Goal: Obtain resource: Download file/media

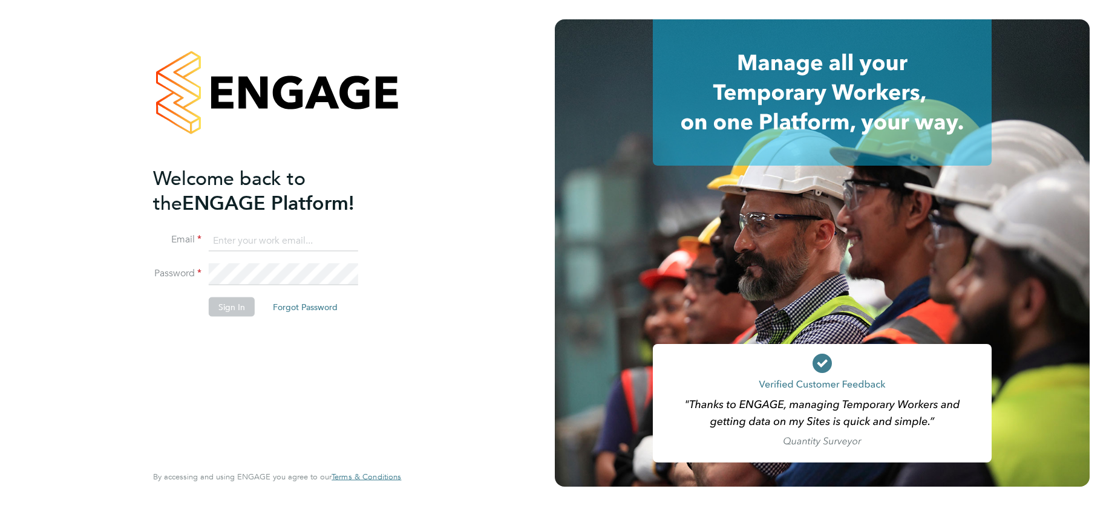
click at [247, 241] on input at bounding box center [283, 241] width 149 height 22
type input "support@engagelabs.io"
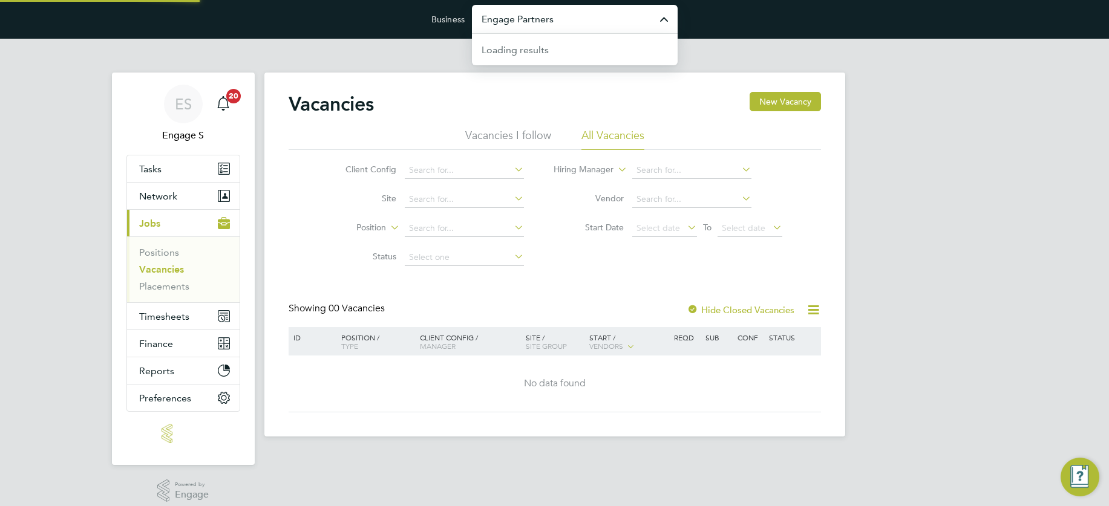
click at [549, 18] on input "Engage Partners" at bounding box center [575, 19] width 206 height 28
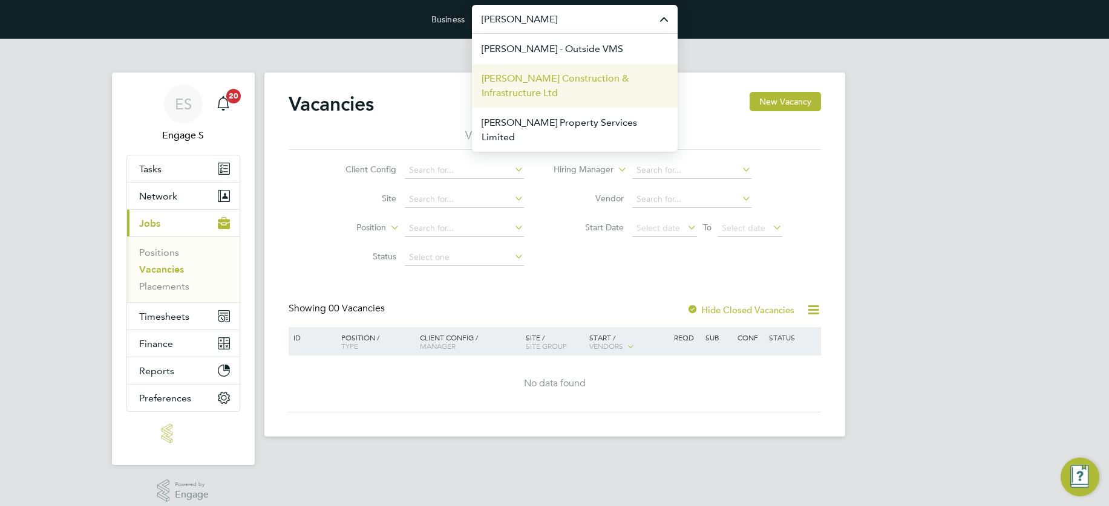
click at [543, 84] on span "[PERSON_NAME] Construction & Infrastructure Ltd" at bounding box center [575, 85] width 186 height 29
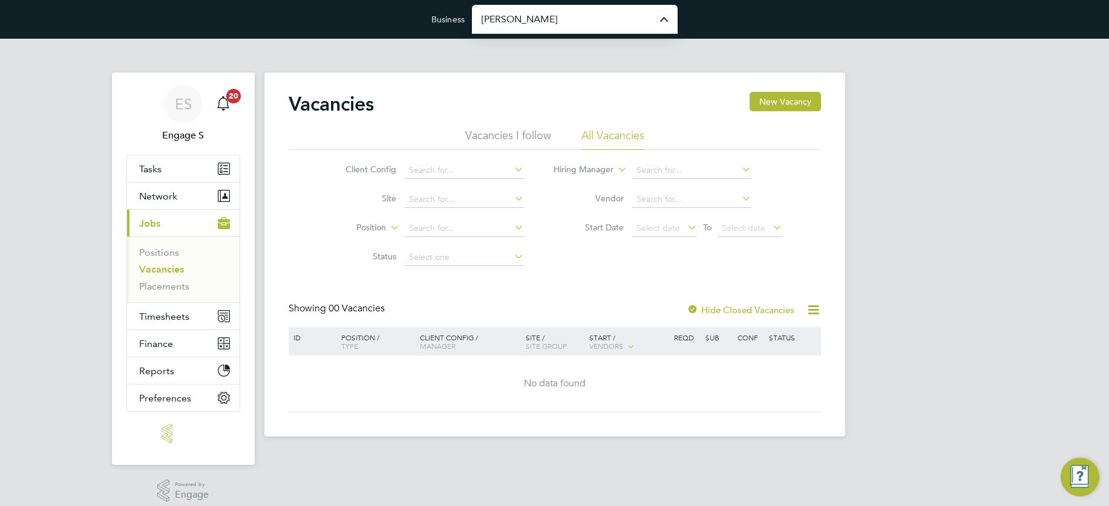
type input "[PERSON_NAME] Construction & Infrastructure Ltd"
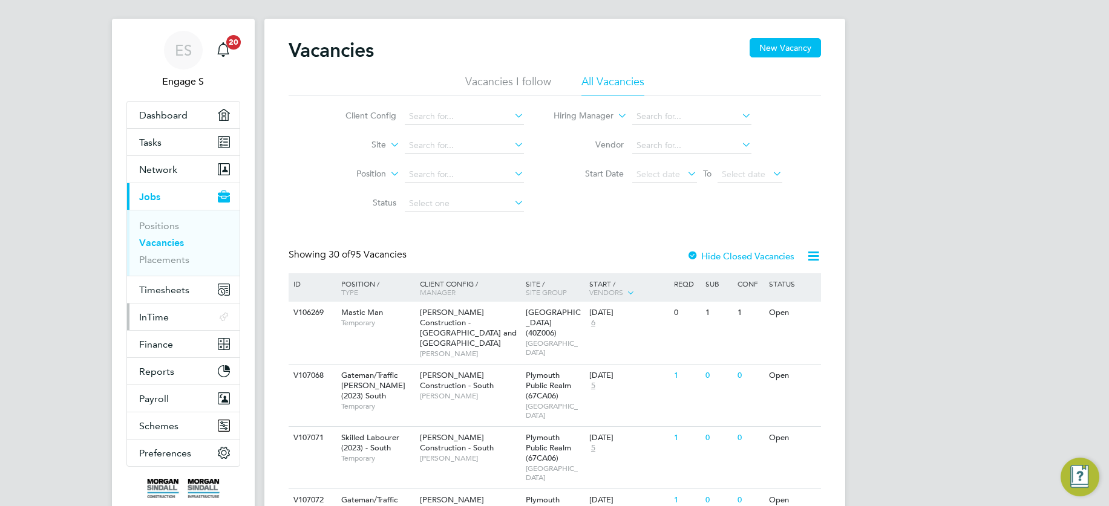
scroll to position [71, 0]
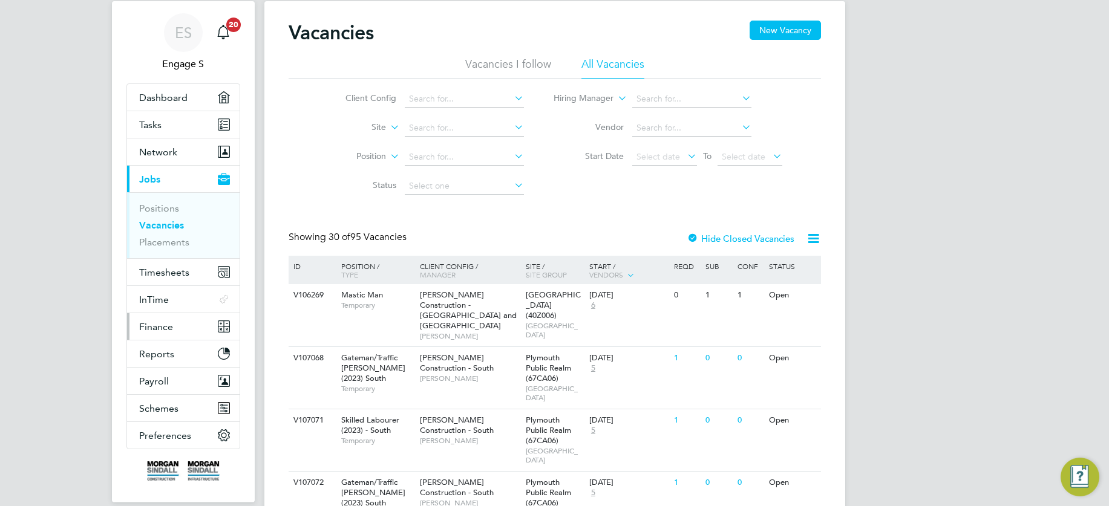
click at [159, 324] on span "Finance" at bounding box center [156, 326] width 34 height 11
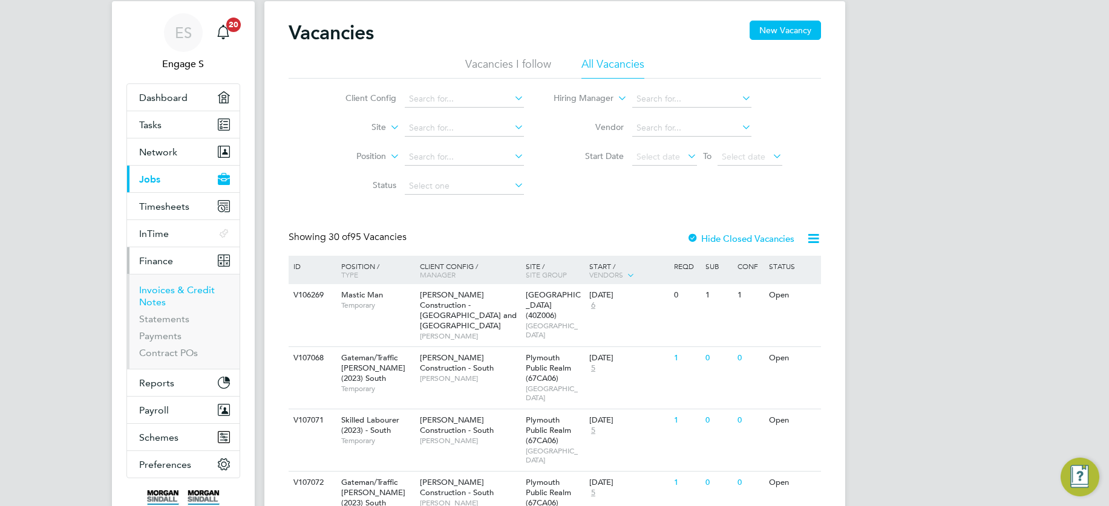
click at [158, 290] on link "Invoices & Credit Notes" at bounding box center [177, 296] width 76 height 24
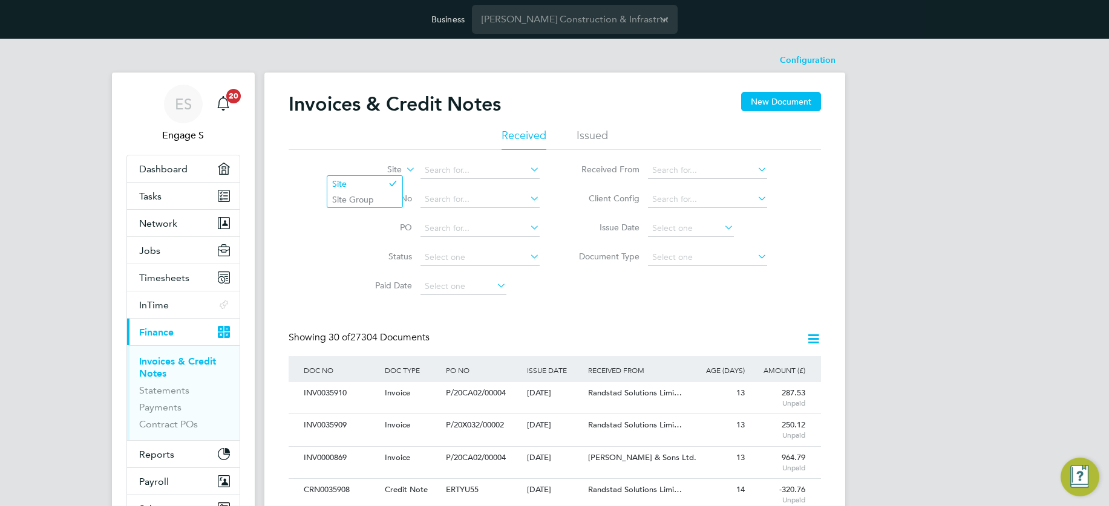
click at [404, 169] on icon at bounding box center [404, 166] width 0 height 11
click at [368, 203] on li "Site Group" at bounding box center [364, 200] width 75 height 16
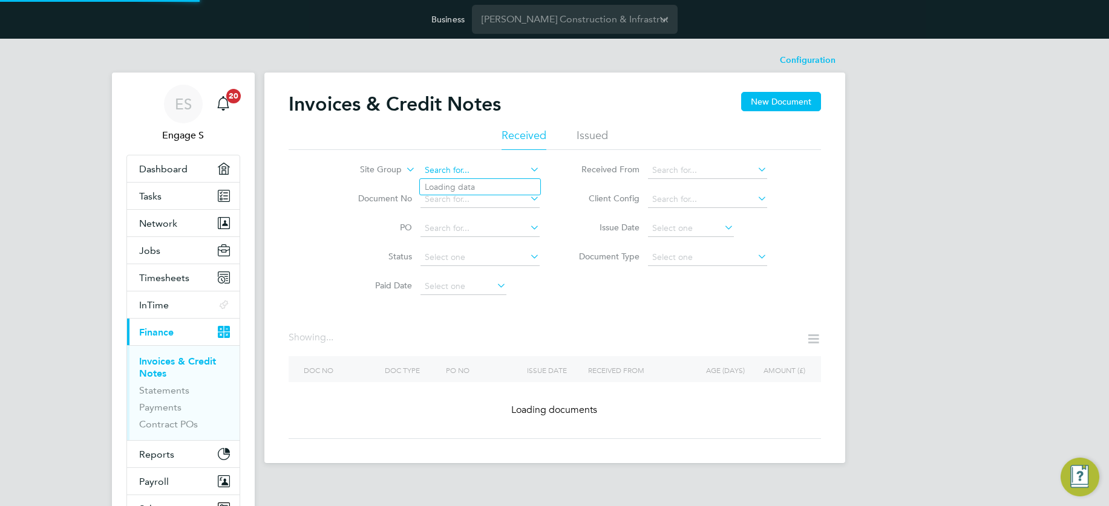
click at [446, 167] on input at bounding box center [479, 170] width 119 height 17
click at [445, 183] on li "Card iff" at bounding box center [480, 187] width 120 height 16
type input "[GEOGRAPHIC_DATA]"
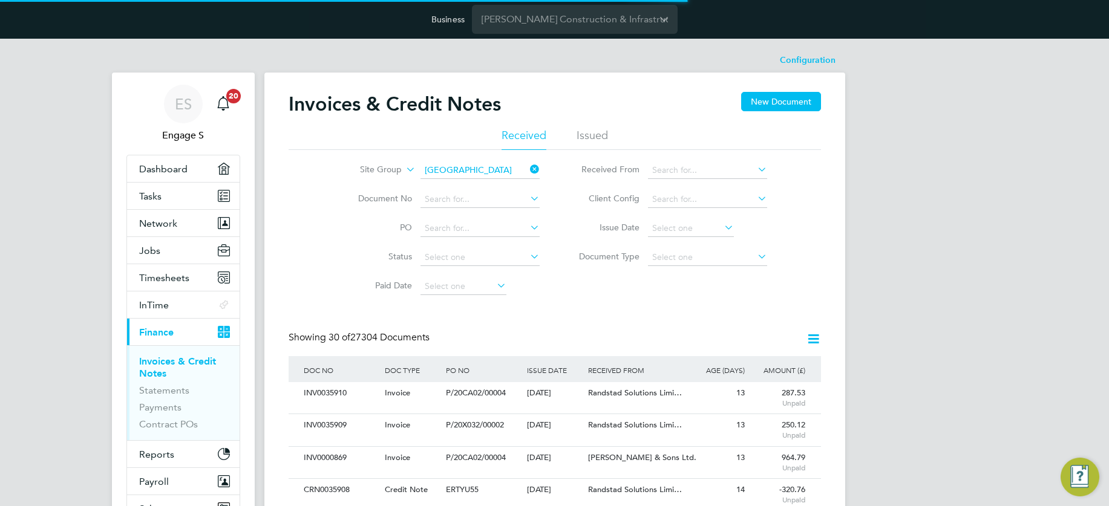
click at [755, 195] on icon at bounding box center [755, 198] width 0 height 17
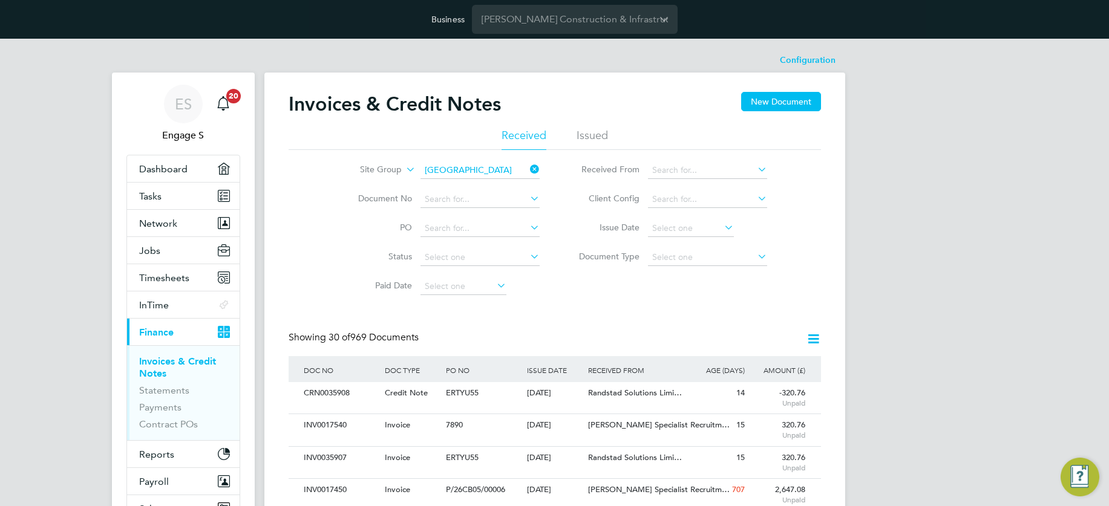
click at [750, 212] on li "[PERSON_NAME] Construction & Infrastructure Ltd" at bounding box center [745, 221] width 197 height 27
type input "[PERSON_NAME] Construction & Infrastructure Ltd"
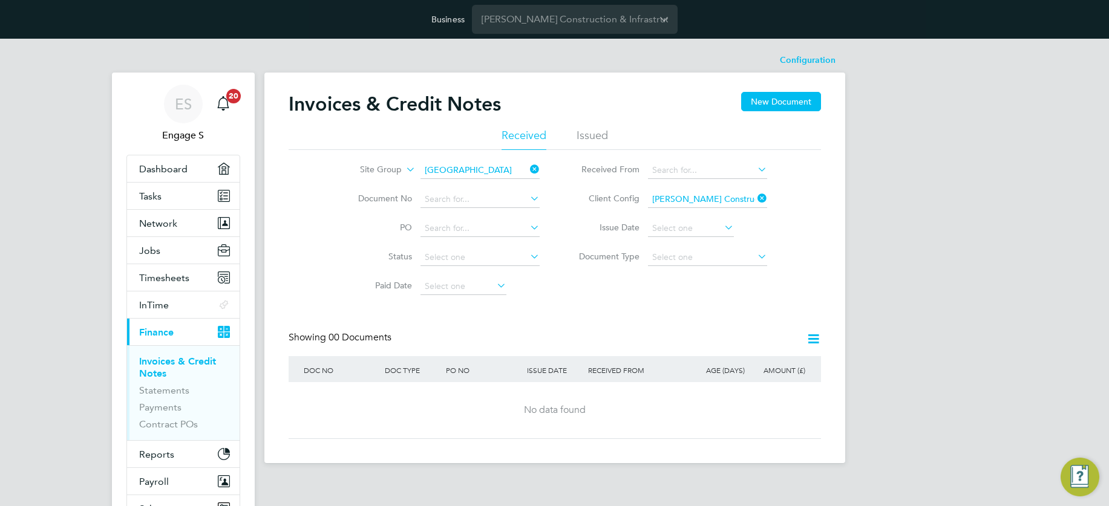
click at [815, 338] on icon at bounding box center [813, 339] width 15 height 15
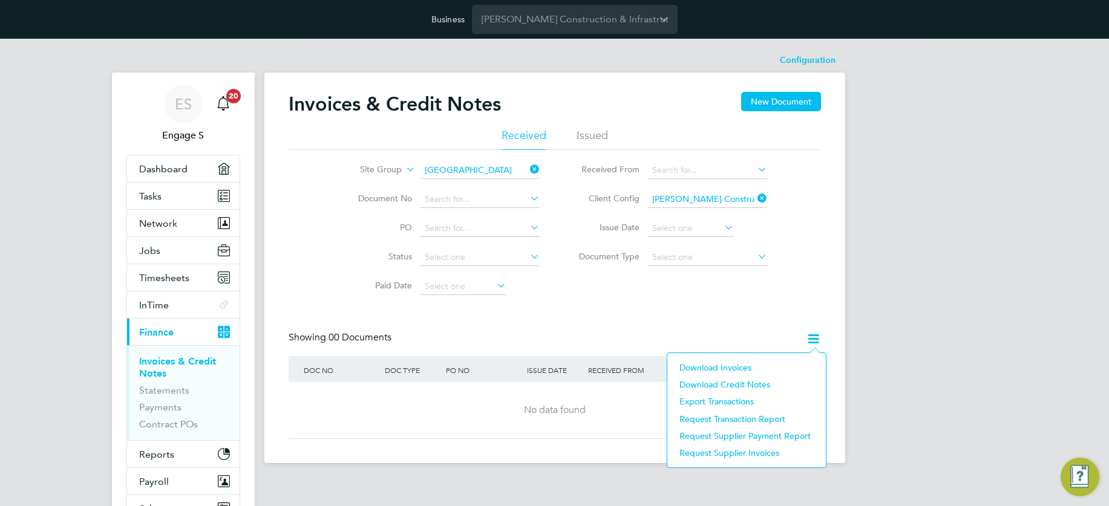
click at [721, 368] on li "Download invoices" at bounding box center [746, 367] width 146 height 17
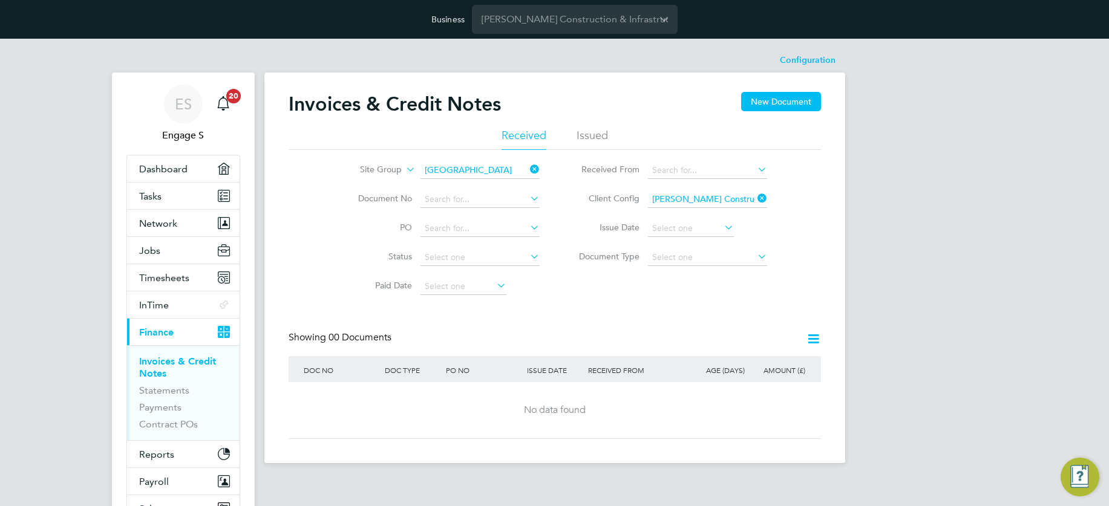
click at [814, 337] on icon at bounding box center [813, 339] width 15 height 15
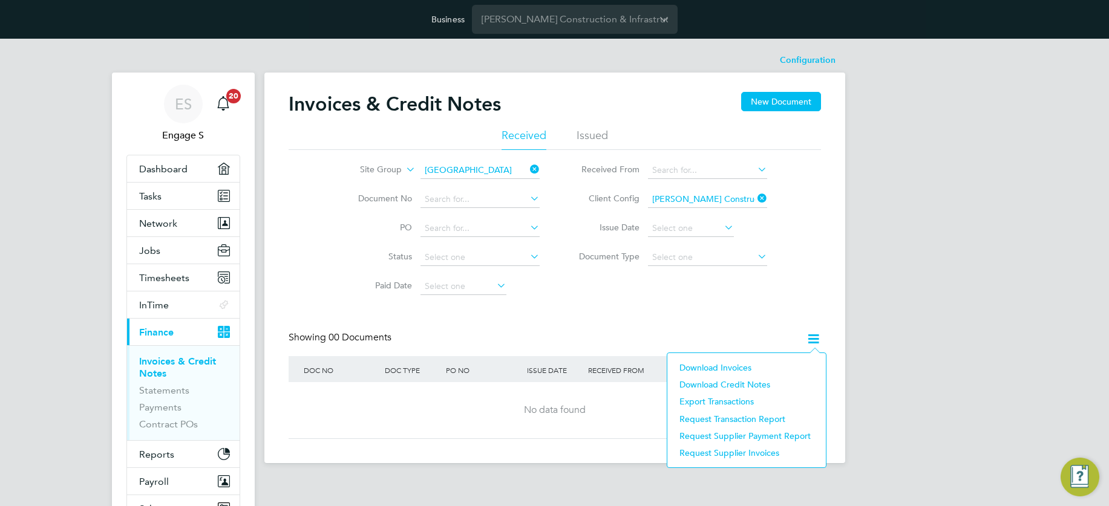
click at [725, 365] on li "Download invoices" at bounding box center [746, 367] width 146 height 17
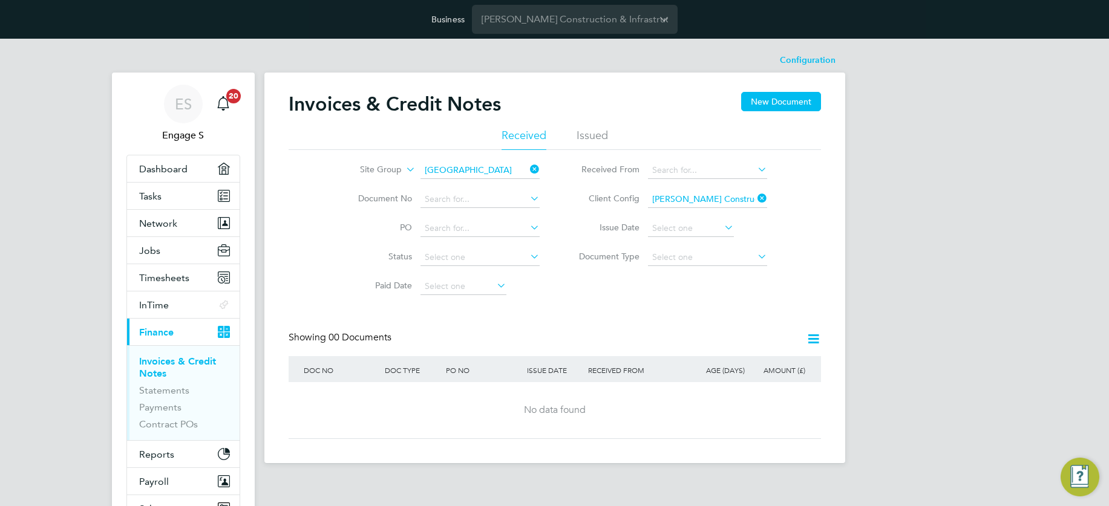
click at [755, 198] on icon at bounding box center [755, 198] width 0 height 17
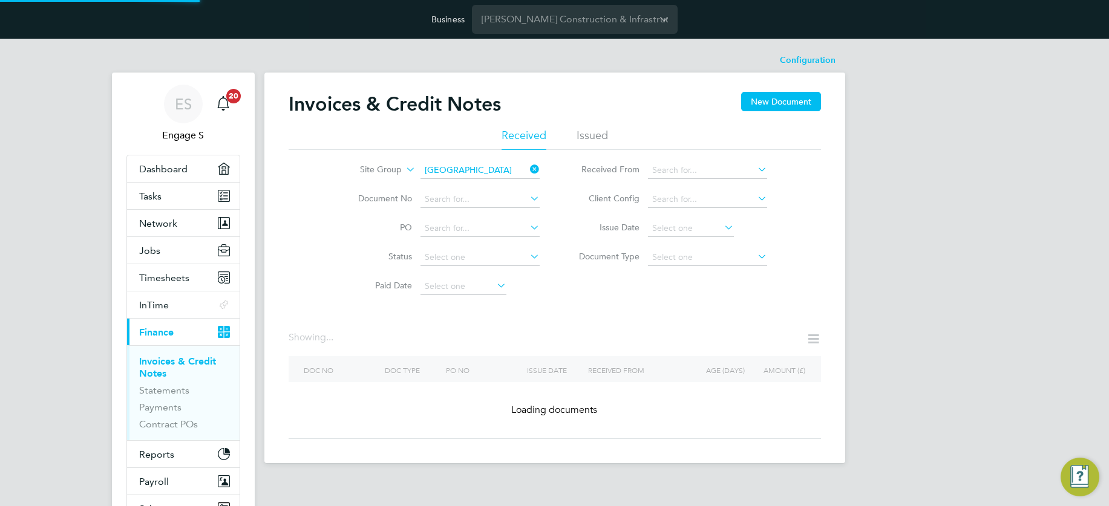
click at [755, 198] on icon at bounding box center [755, 198] width 0 height 17
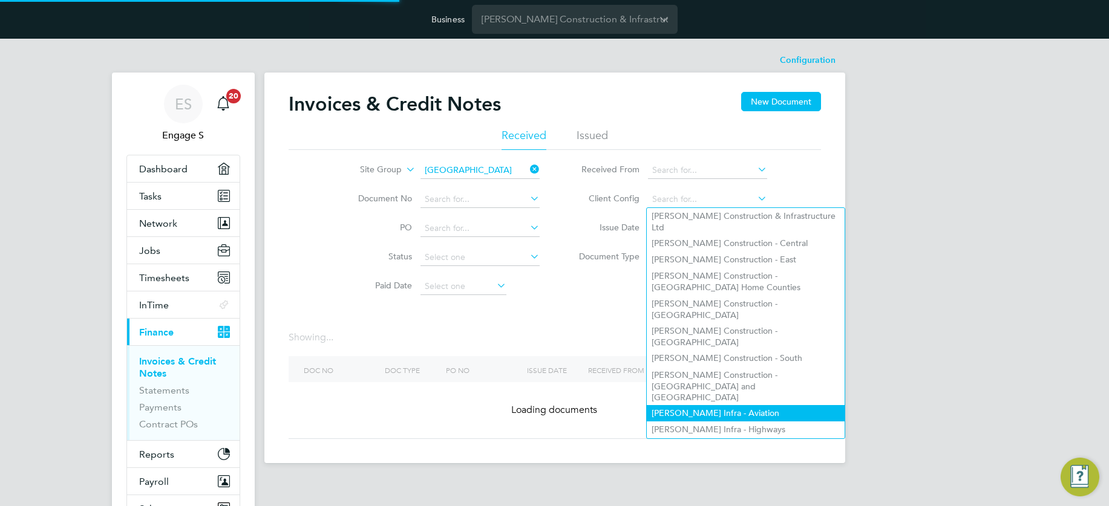
click at [695, 405] on li "[PERSON_NAME] Infra - Aviation" at bounding box center [745, 413] width 197 height 16
type input "[PERSON_NAME] Infra - Aviation"
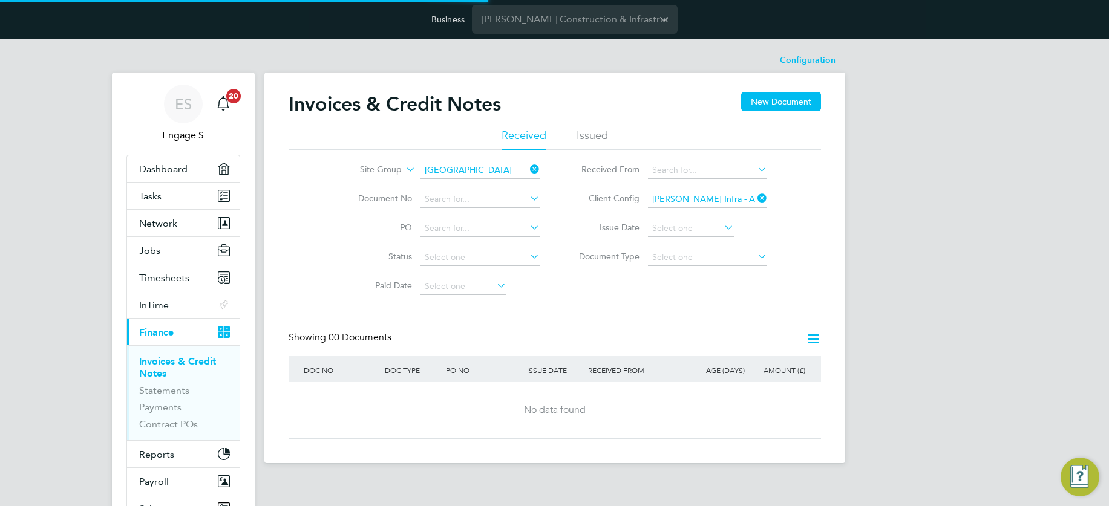
click at [814, 336] on icon at bounding box center [813, 339] width 15 height 15
click at [812, 339] on icon at bounding box center [813, 339] width 15 height 15
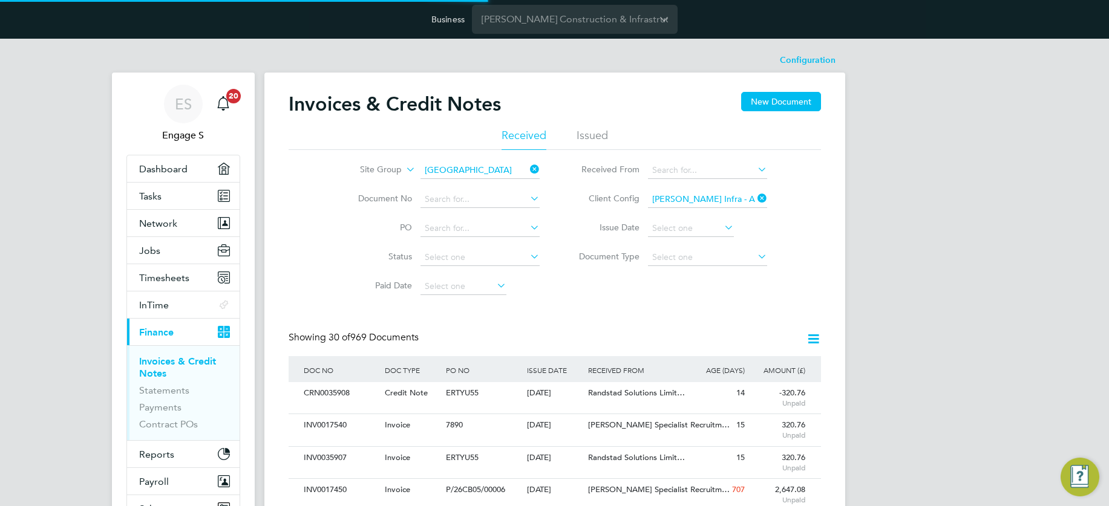
click at [815, 339] on icon at bounding box center [813, 339] width 15 height 15
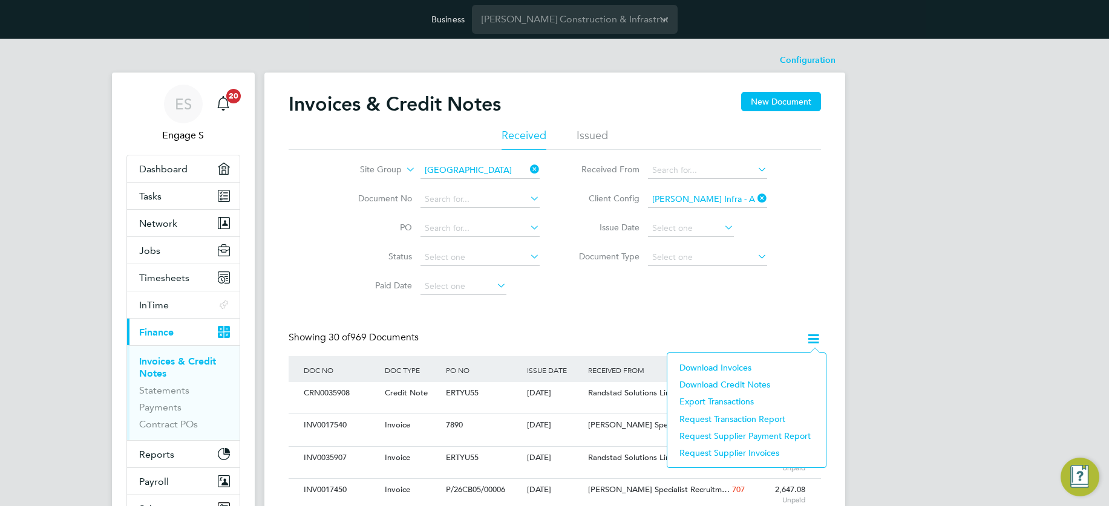
scroll to position [23, 82]
click at [755, 197] on icon at bounding box center [755, 198] width 0 height 17
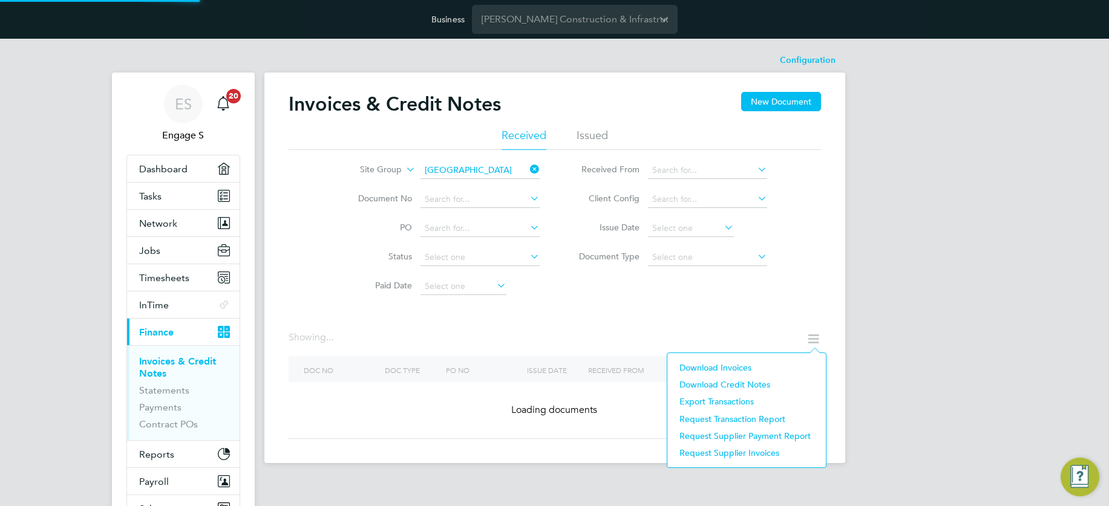
click at [755, 198] on icon at bounding box center [755, 198] width 0 height 17
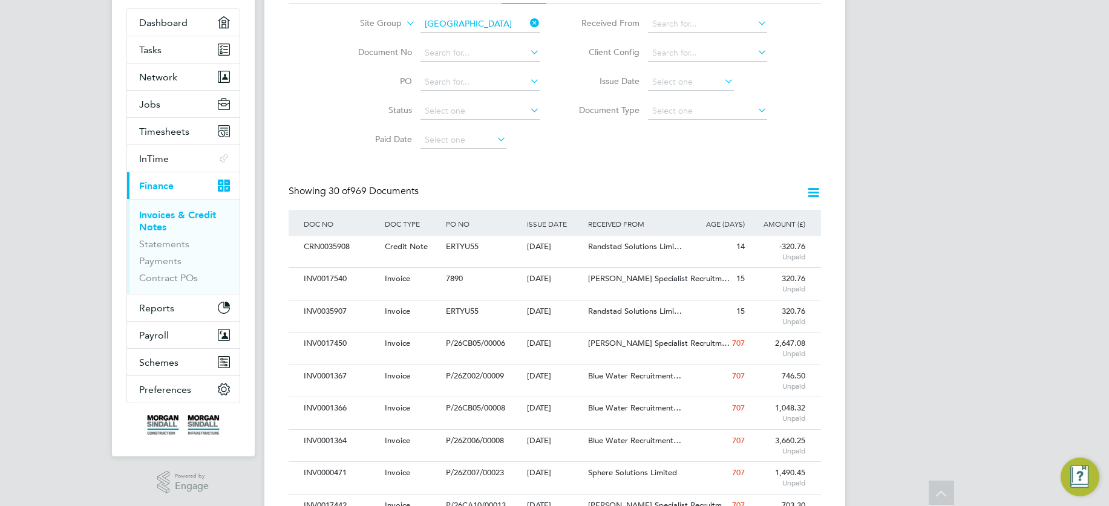
click at [767, 105] on li "[PERSON_NAME] Construction - East" at bounding box center [745, 113] width 197 height 16
type input "[PERSON_NAME] Construction - East"
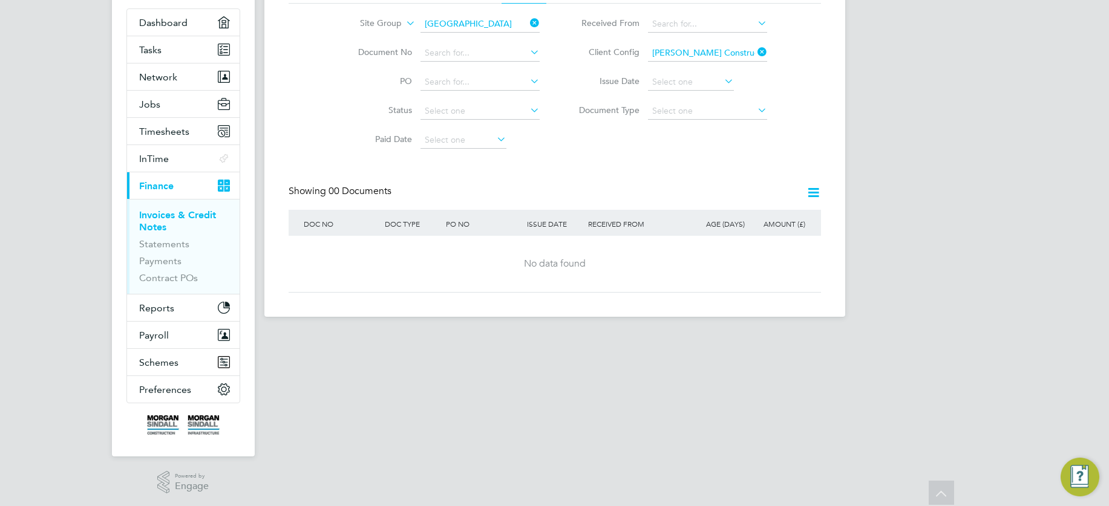
click at [755, 50] on icon at bounding box center [755, 52] width 0 height 17
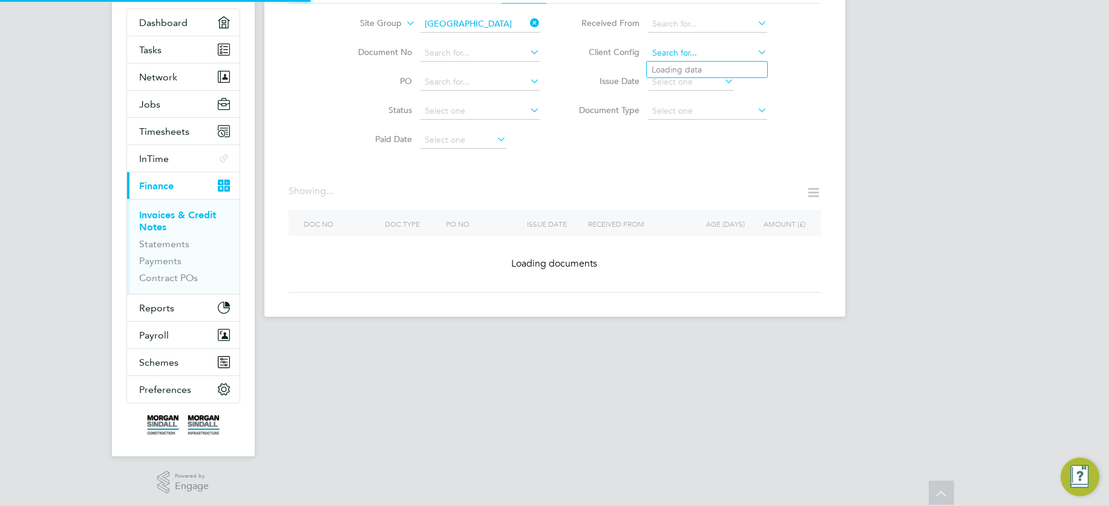
click at [713, 56] on input at bounding box center [707, 53] width 119 height 17
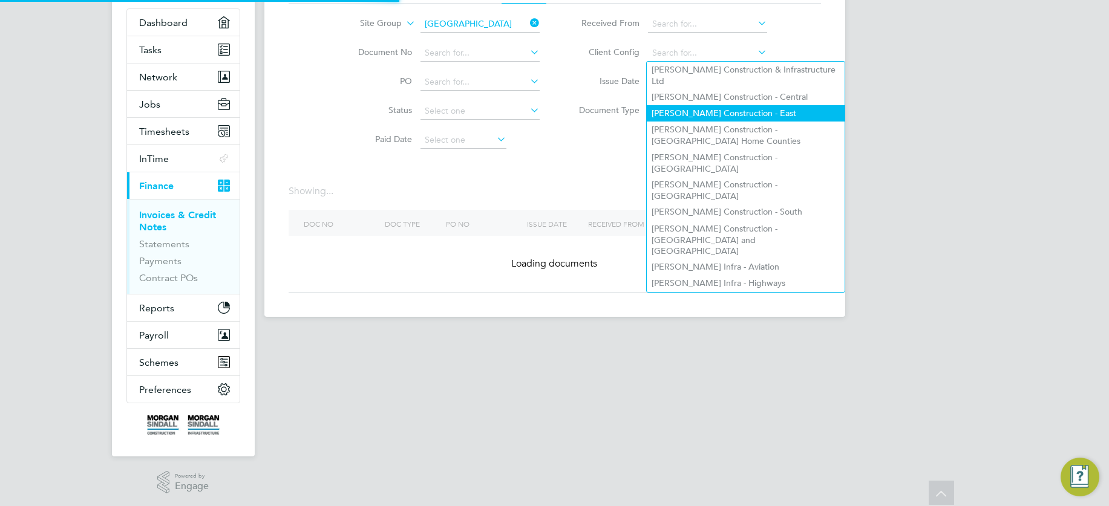
click at [729, 105] on li "[PERSON_NAME] Construction - East" at bounding box center [745, 113] width 197 height 16
type input "[PERSON_NAME] Construction - East"
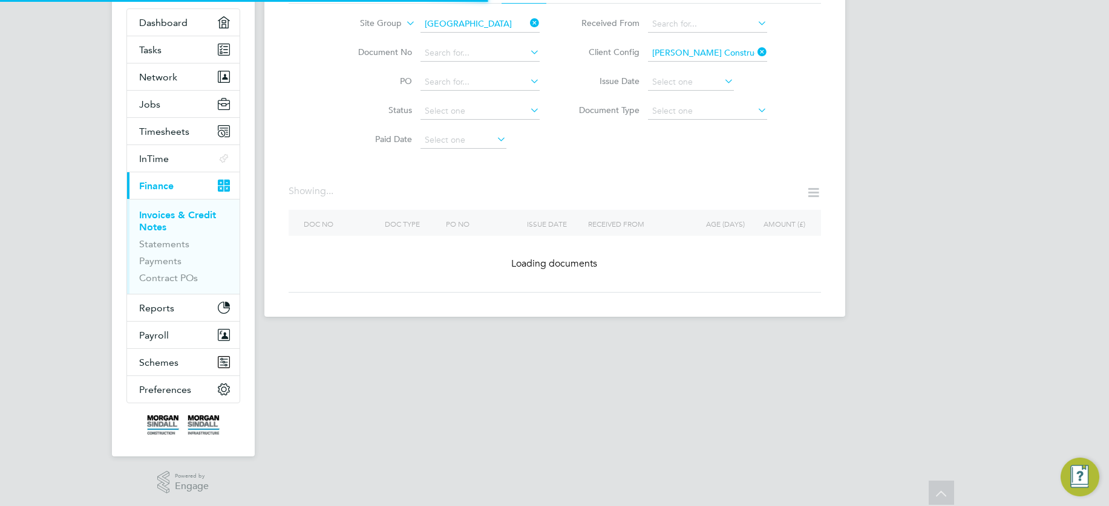
click at [814, 194] on icon at bounding box center [813, 192] width 15 height 15
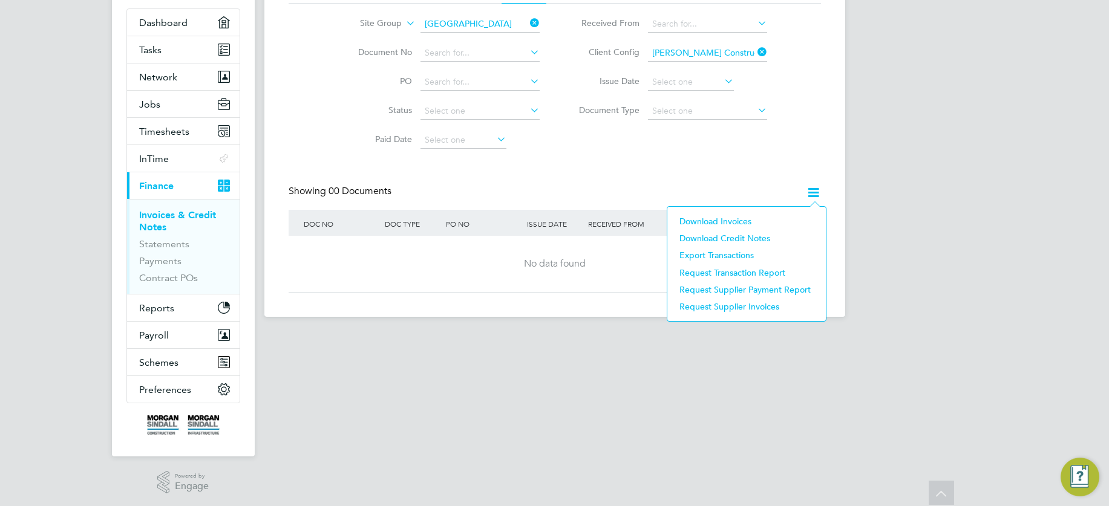
click at [744, 220] on li "Download invoices" at bounding box center [746, 221] width 146 height 17
